Goal: Task Accomplishment & Management: Use online tool/utility

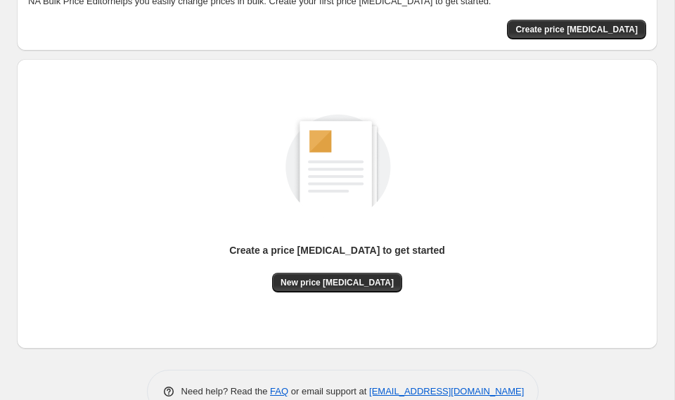
scroll to position [126, 0]
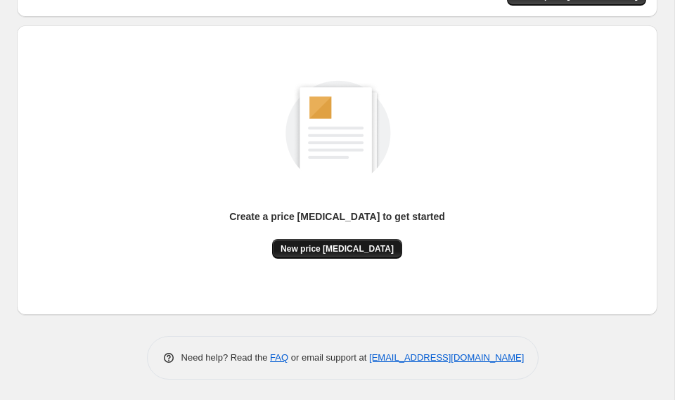
click at [355, 247] on span "New price [MEDICAL_DATA]" at bounding box center [336, 248] width 113 height 11
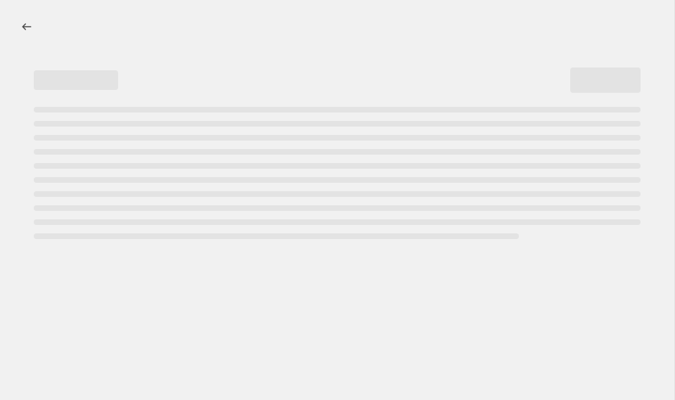
select select "percentage"
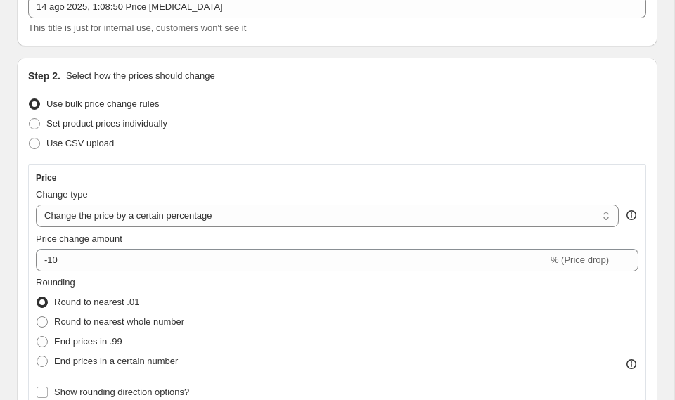
scroll to position [82, 0]
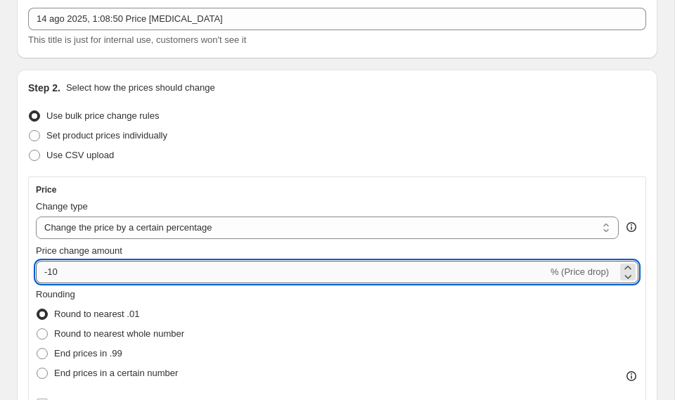
click at [287, 269] on input "-10" at bounding box center [292, 272] width 512 height 22
type input "-1"
type input "-30"
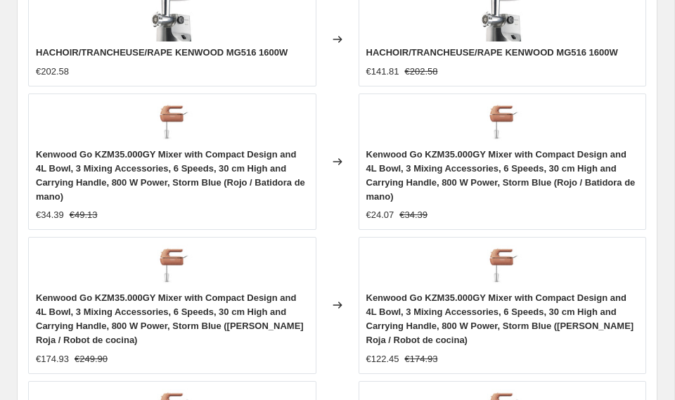
scroll to position [1488, 0]
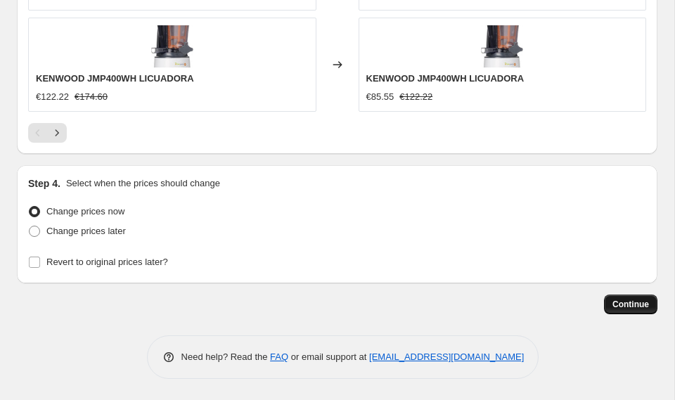
click at [640, 301] on span "Continue" at bounding box center [630, 304] width 37 height 11
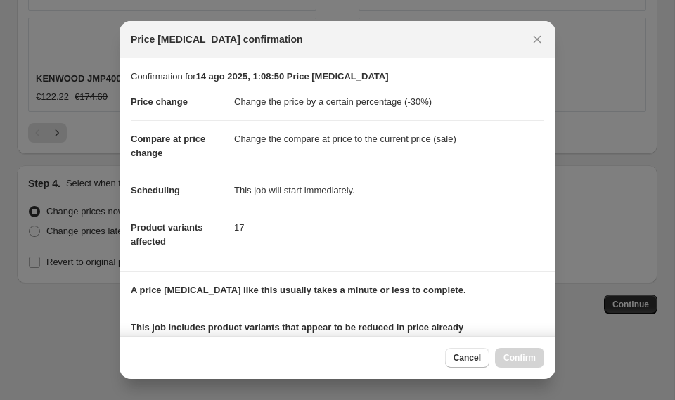
scroll to position [192, 0]
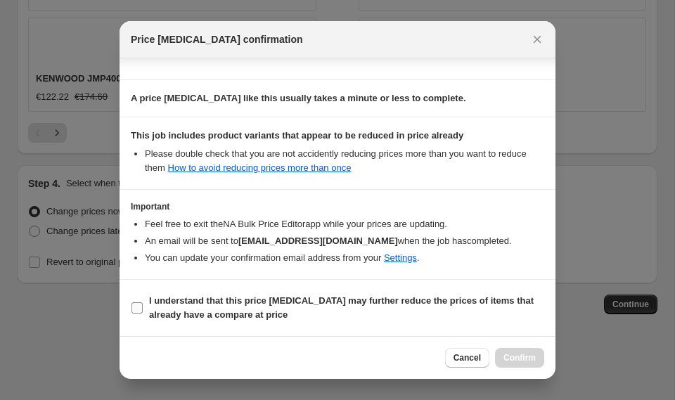
click at [337, 302] on b "I understand that this price [MEDICAL_DATA] may further reduce the prices of it…" at bounding box center [341, 307] width 384 height 25
click at [143, 302] on input "I understand that this price [MEDICAL_DATA] may further reduce the prices of it…" at bounding box center [136, 307] width 11 height 11
checkbox input "true"
click at [513, 358] on span "Confirm" at bounding box center [519, 357] width 32 height 11
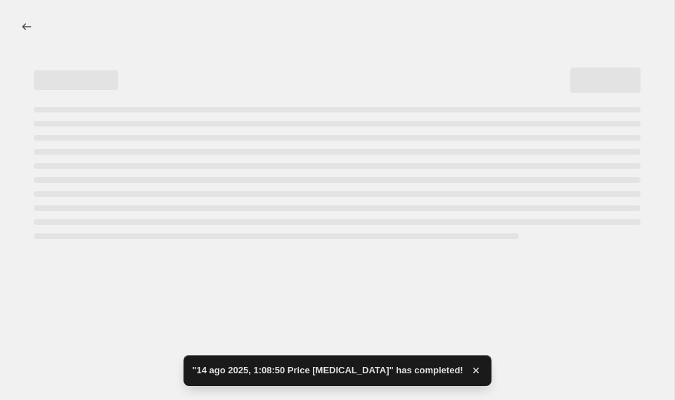
select select "percentage"
